Goal: Task Accomplishment & Management: Use online tool/utility

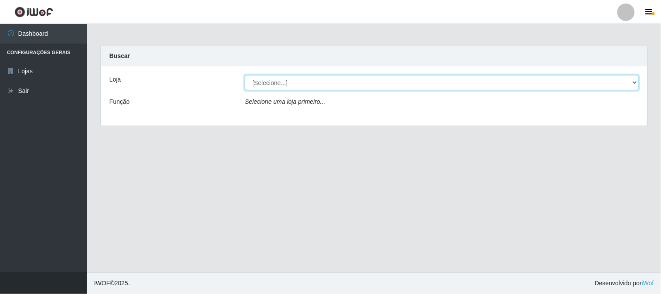
click at [319, 81] on select "[Selecione...] Casatudo BR" at bounding box center [442, 82] width 394 height 15
select select "197"
click at [245, 75] on select "[Selecione...] Casatudo BR" at bounding box center [442, 82] width 394 height 15
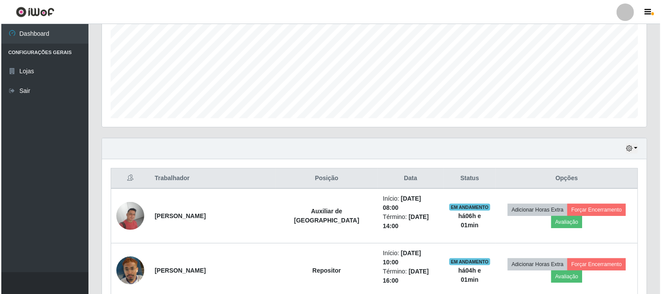
scroll to position [242, 0]
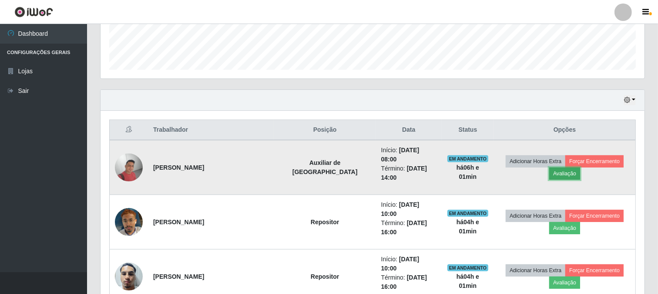
click at [561, 167] on button "Avaliação" at bounding box center [565, 173] width 31 height 12
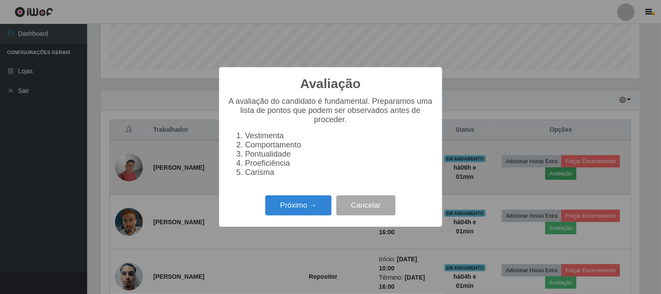
scroll to position [180, 539]
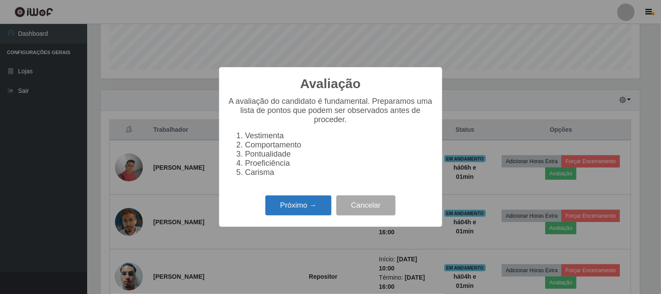
click at [306, 216] on button "Próximo →" at bounding box center [298, 205] width 66 height 20
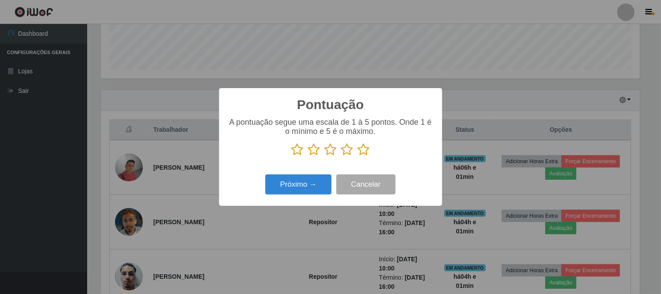
scroll to position [435330, 434972]
click at [366, 153] on icon at bounding box center [364, 149] width 12 height 13
click at [358, 156] on input "radio" at bounding box center [358, 156] width 0 height 0
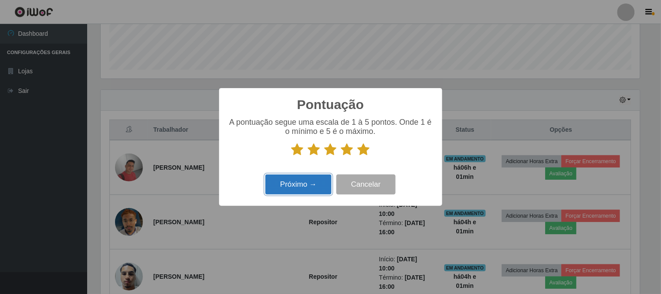
click at [299, 183] on button "Próximo →" at bounding box center [298, 184] width 66 height 20
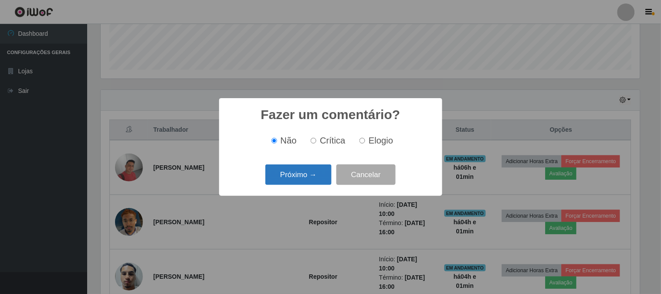
click at [301, 177] on button "Próximo →" at bounding box center [298, 174] width 66 height 20
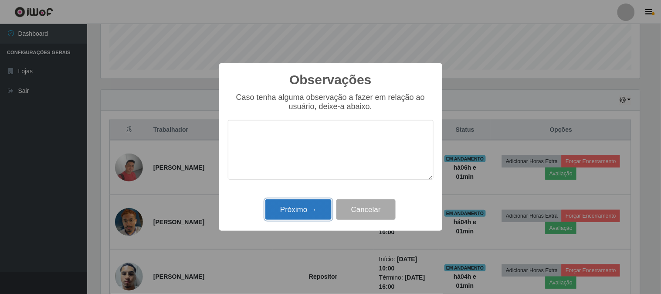
click at [293, 202] on button "Próximo →" at bounding box center [298, 209] width 66 height 20
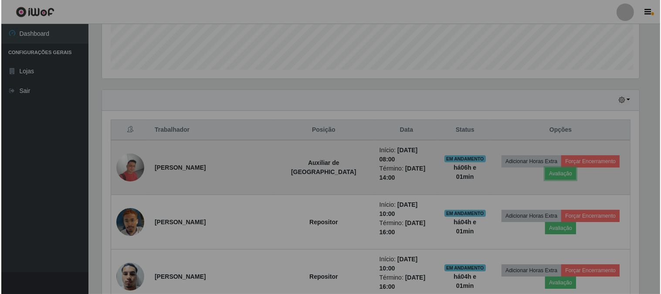
scroll to position [180, 544]
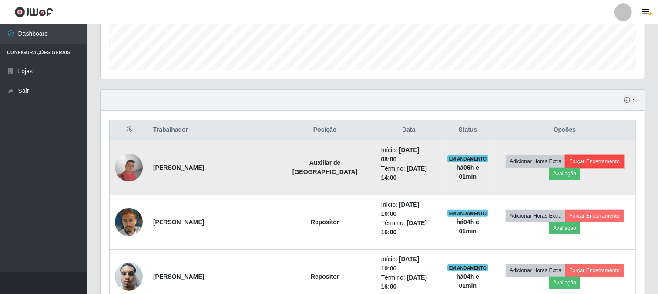
click at [594, 159] on button "Forçar Encerramento" at bounding box center [595, 161] width 58 height 12
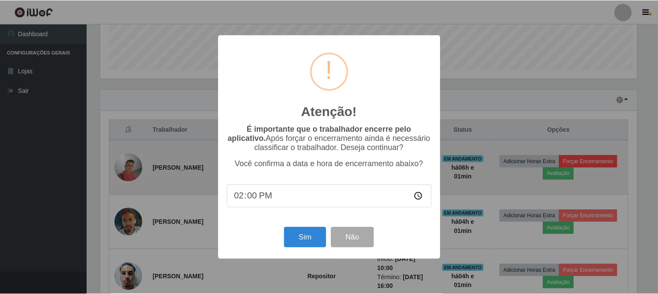
scroll to position [180, 539]
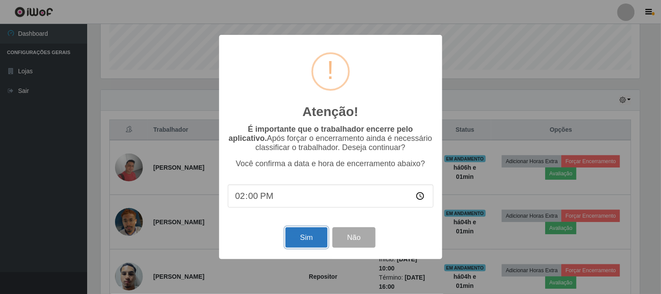
click at [309, 232] on button "Sim" at bounding box center [306, 237] width 42 height 20
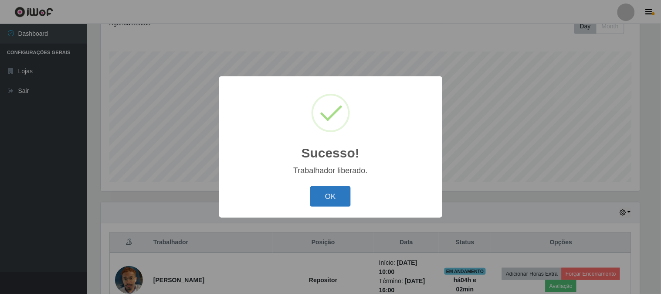
click at [329, 201] on button "OK" at bounding box center [330, 196] width 41 height 20
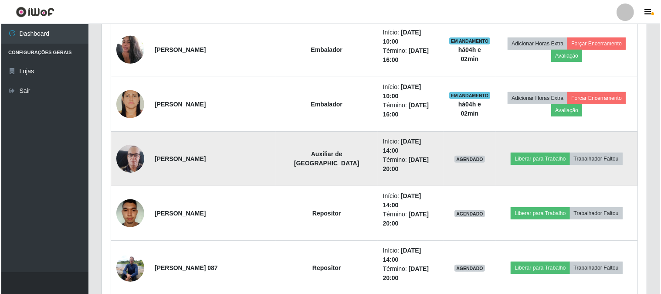
scroll to position [517, 0]
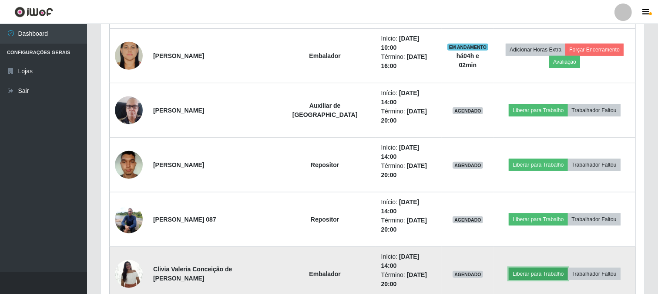
click at [509, 267] on button "Liberar para Trabalho" at bounding box center [538, 273] width 59 height 12
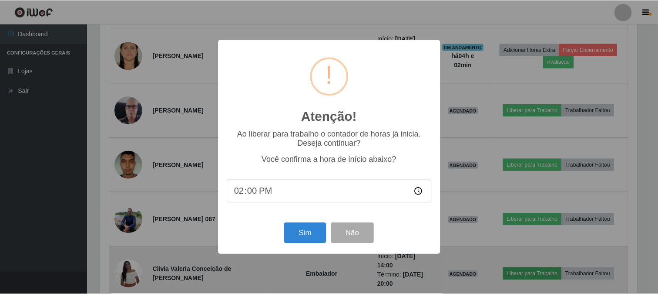
scroll to position [180, 539]
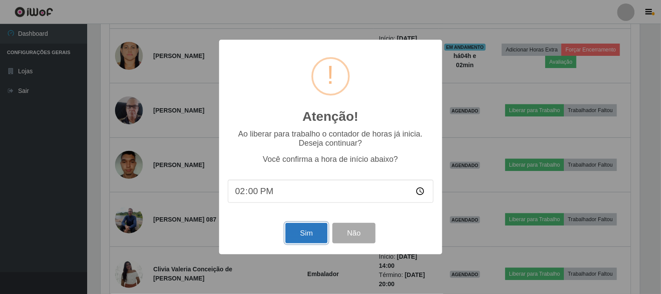
click at [297, 241] on button "Sim" at bounding box center [306, 233] width 42 height 20
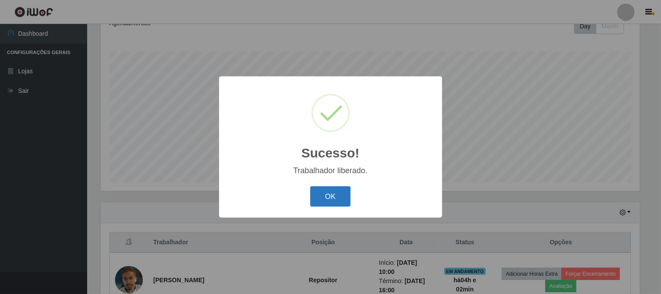
click at [341, 196] on button "OK" at bounding box center [330, 196] width 41 height 20
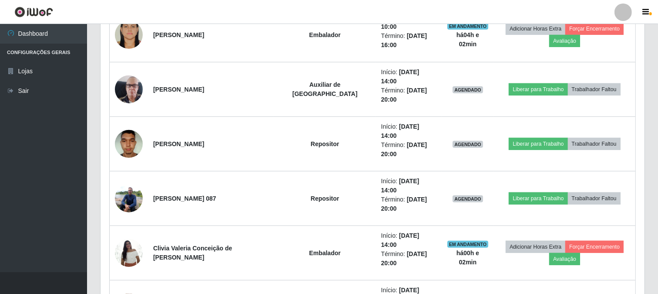
scroll to position [0, 0]
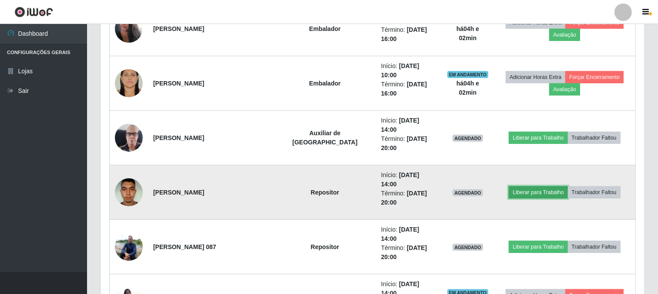
click at [528, 186] on button "Liberar para Trabalho" at bounding box center [538, 192] width 59 height 12
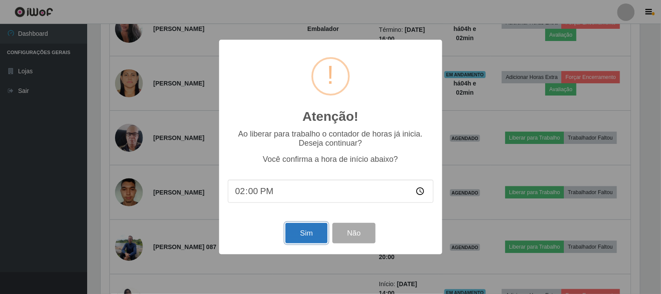
click at [313, 231] on button "Sim" at bounding box center [306, 233] width 42 height 20
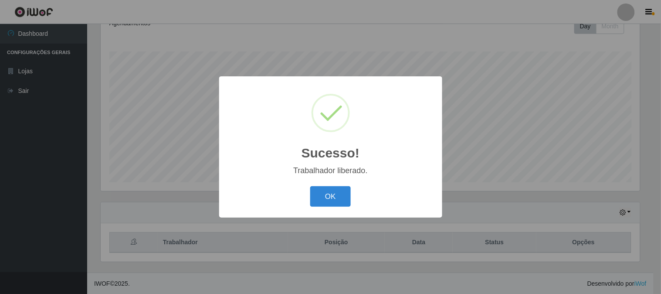
click at [330, 192] on button "OK" at bounding box center [330, 196] width 41 height 20
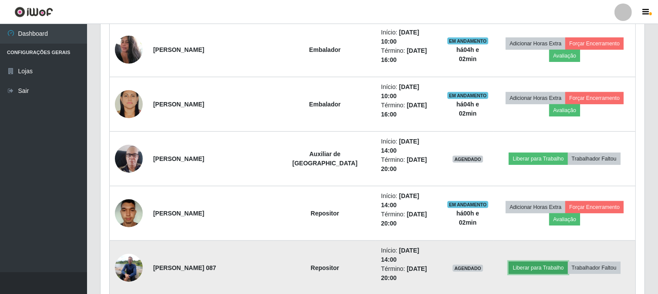
click at [543, 261] on button "Liberar para Trabalho" at bounding box center [538, 267] width 59 height 12
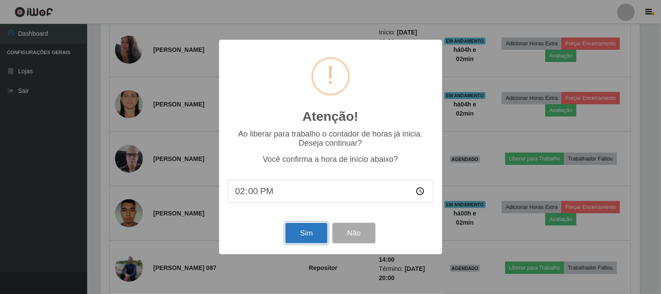
click at [293, 243] on button "Sim" at bounding box center [306, 233] width 42 height 20
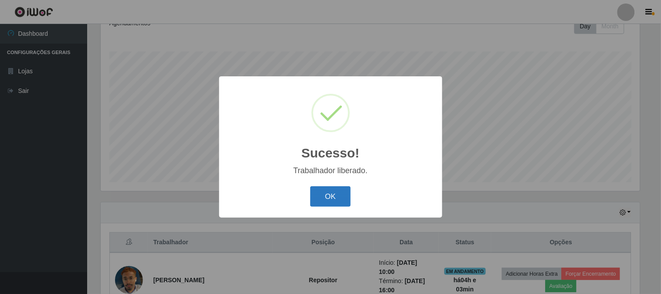
click at [331, 194] on button "OK" at bounding box center [330, 196] width 41 height 20
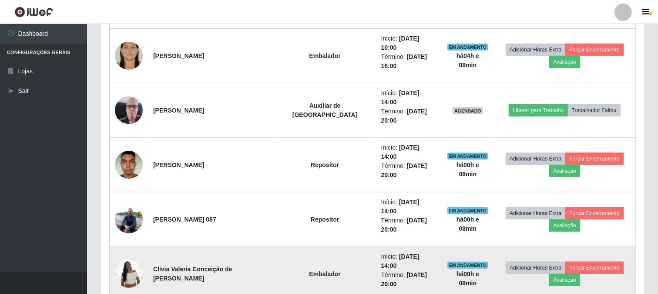
scroll to position [537, 0]
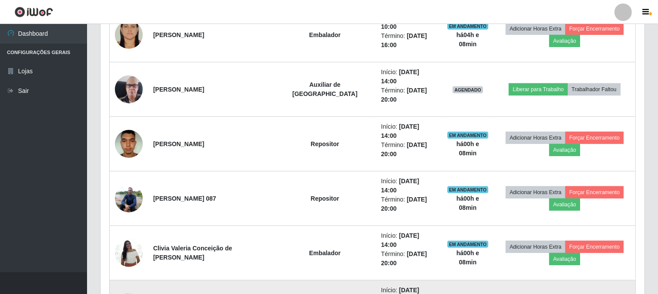
drag, startPoint x: 163, startPoint y: 228, endPoint x: 189, endPoint y: 231, distance: 25.4
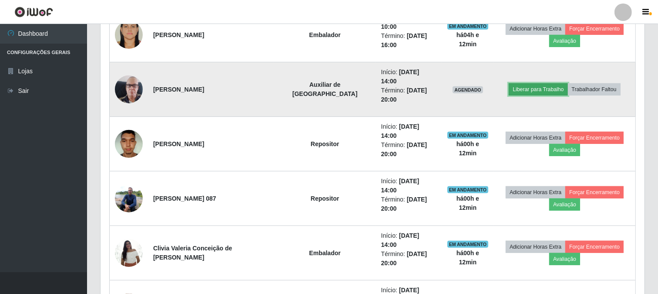
click at [523, 83] on button "Liberar para Trabalho" at bounding box center [538, 89] width 59 height 12
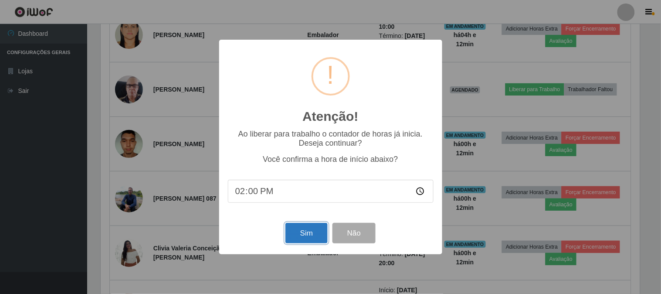
click at [300, 227] on button "Sim" at bounding box center [306, 233] width 42 height 20
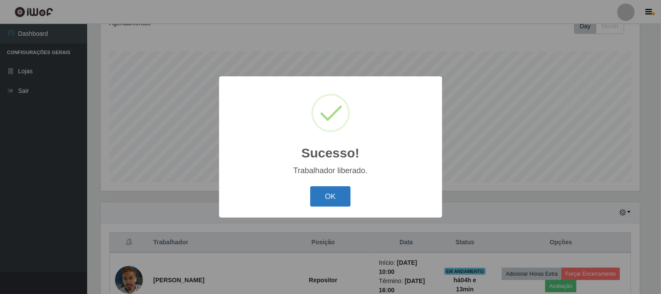
click at [341, 203] on button "OK" at bounding box center [330, 196] width 41 height 20
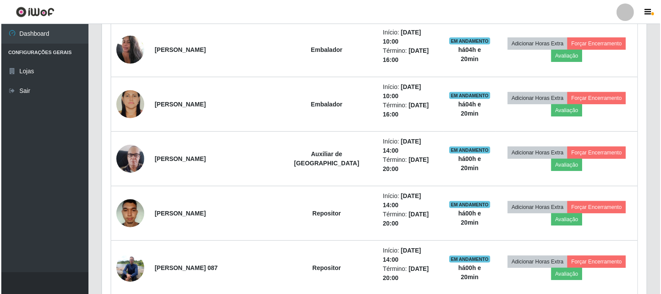
scroll to position [537, 0]
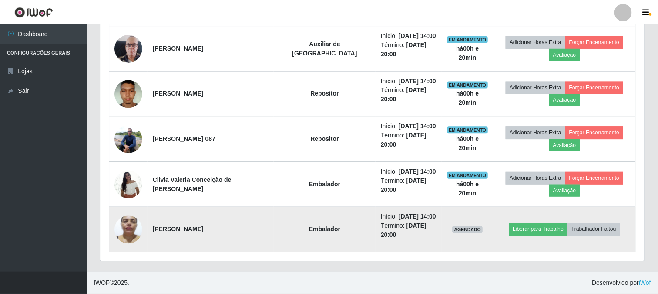
scroll to position [180, 539]
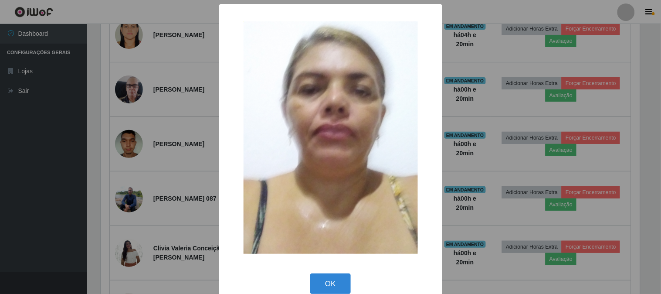
click at [71, 129] on div "× OK Cancel" at bounding box center [330, 147] width 661 height 294
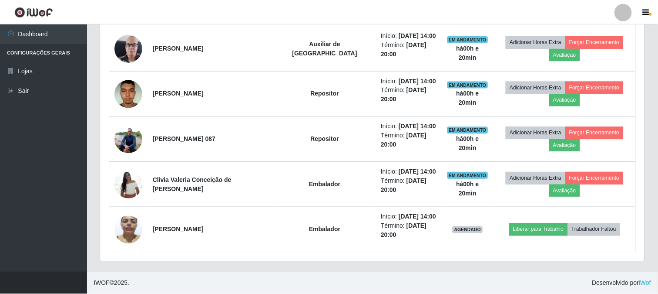
scroll to position [180, 544]
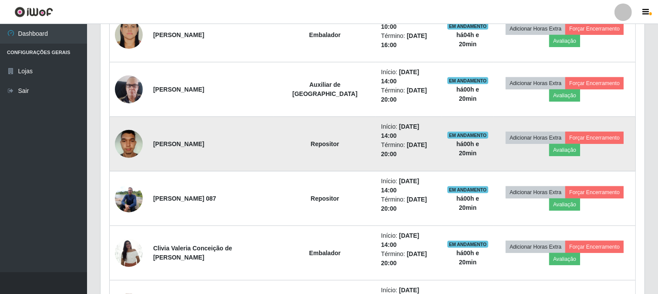
click at [122, 125] on img at bounding box center [129, 143] width 28 height 37
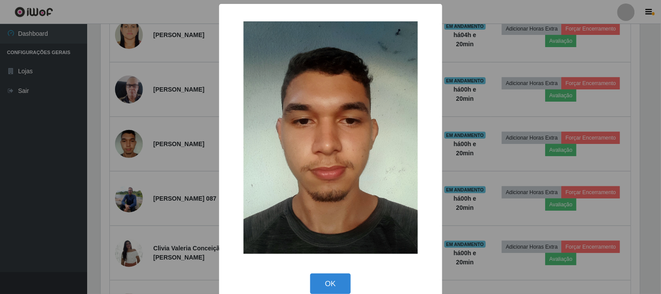
click at [122, 93] on div "× OK Cancel" at bounding box center [330, 147] width 661 height 294
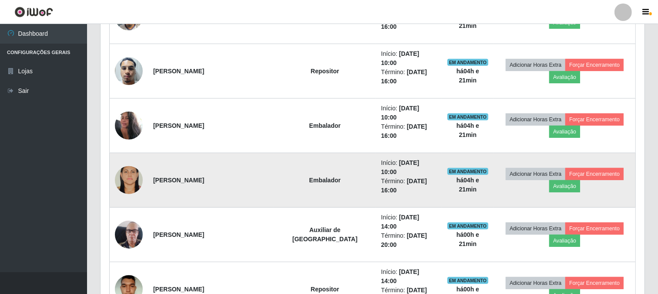
scroll to position [344, 0]
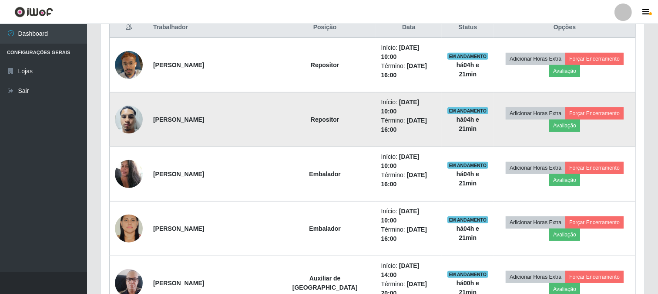
click at [126, 106] on img at bounding box center [129, 119] width 28 height 37
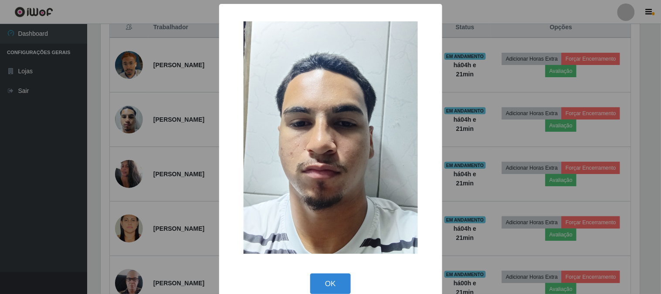
click at [127, 106] on div "× OK Cancel" at bounding box center [330, 147] width 661 height 294
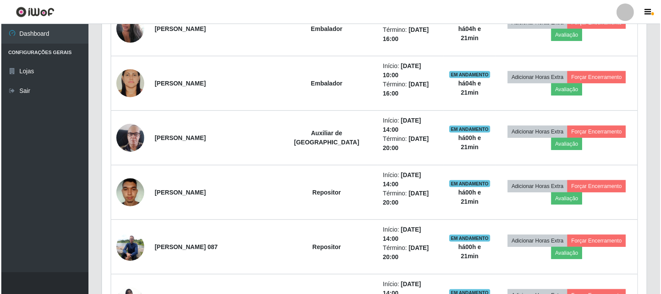
scroll to position [537, 0]
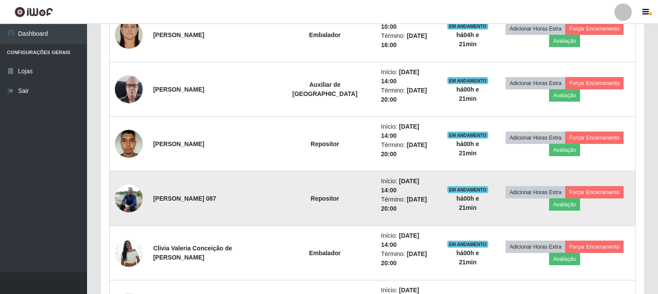
click at [128, 179] on img at bounding box center [129, 197] width 28 height 37
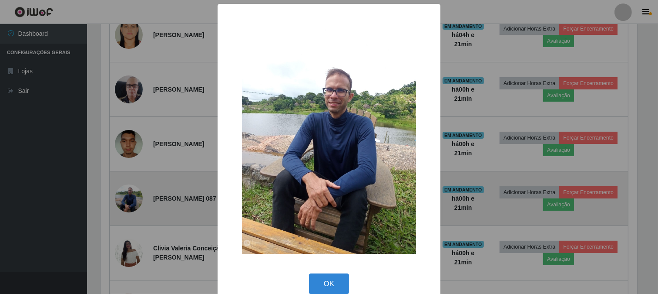
scroll to position [180, 539]
click at [128, 133] on div "× OK Cancel" at bounding box center [330, 147] width 661 height 294
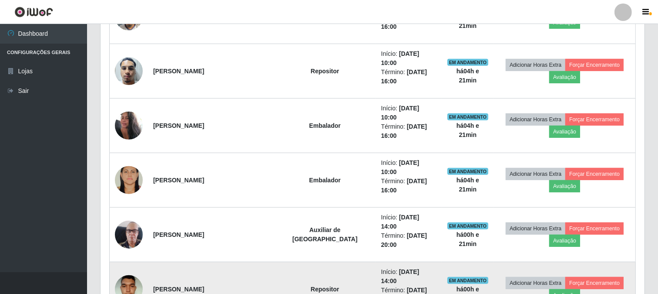
scroll to position [344, 0]
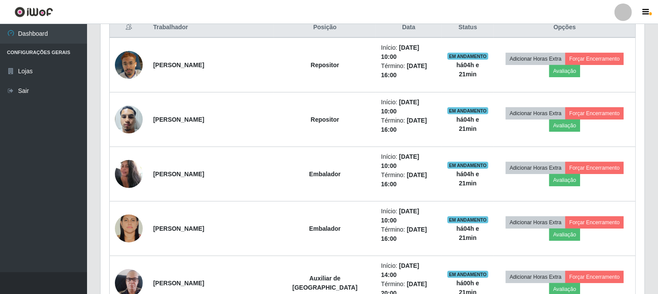
drag, startPoint x: 176, startPoint y: 74, endPoint x: 50, endPoint y: 159, distance: 152.1
click at [50, 159] on ul "Dashboard Configurações Gerais Lojas Sair" at bounding box center [43, 148] width 87 height 248
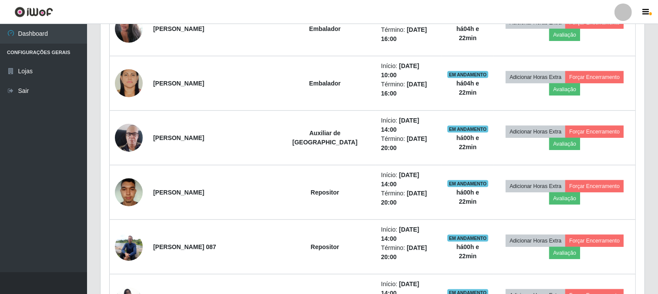
scroll to position [537, 0]
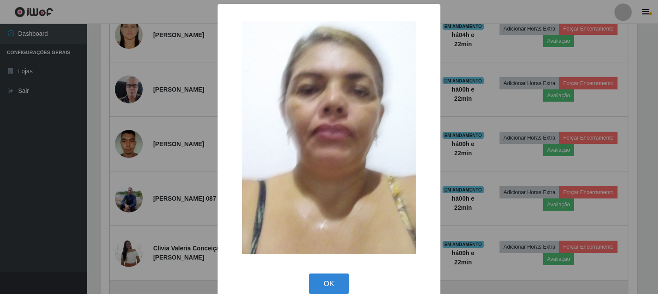
scroll to position [180, 539]
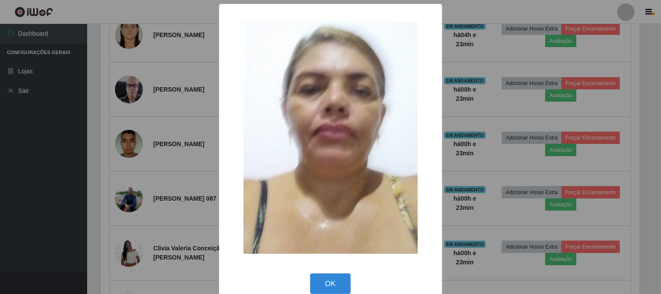
click at [476, 272] on div "× OK Cancel" at bounding box center [330, 147] width 661 height 294
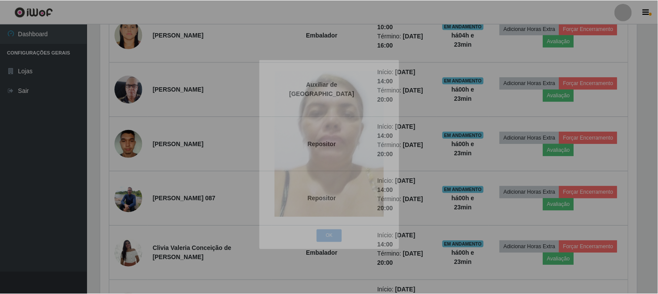
scroll to position [180, 544]
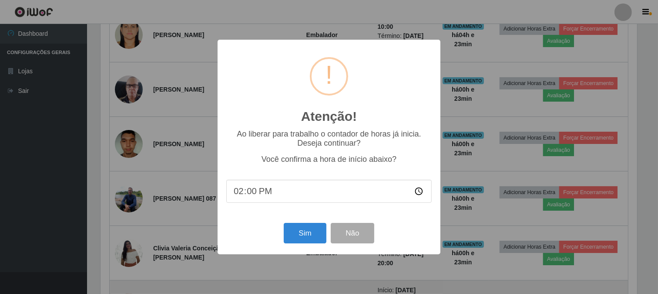
scroll to position [180, 539]
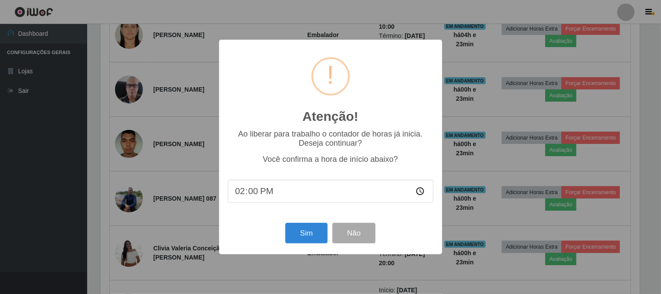
click at [267, 189] on input "14:00" at bounding box center [331, 190] width 206 height 23
click at [260, 195] on input "14:00" at bounding box center [331, 190] width 206 height 23
click at [259, 196] on input "14:00" at bounding box center [331, 190] width 206 height 23
click at [256, 195] on input "14:00" at bounding box center [331, 190] width 206 height 23
type input "14:24"
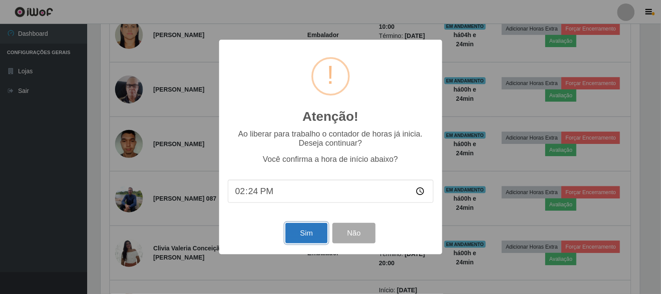
click at [307, 238] on button "Sim" at bounding box center [306, 233] width 42 height 20
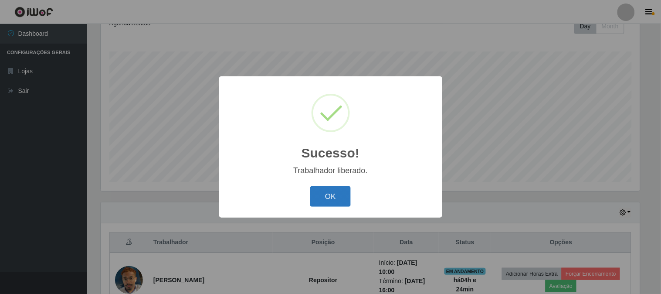
click at [318, 197] on button "OK" at bounding box center [330, 196] width 41 height 20
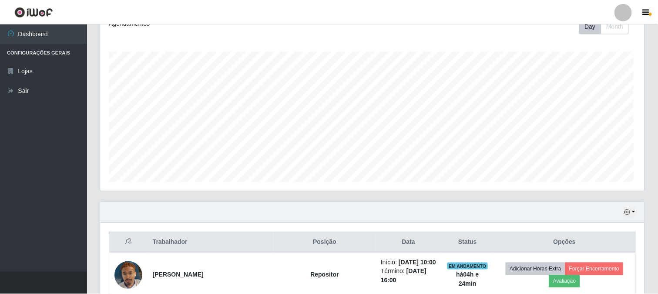
scroll to position [180, 544]
